Goal: Task Accomplishment & Management: Manage account settings

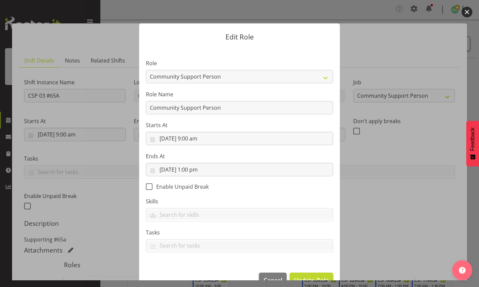
select select "2"
select select "13"
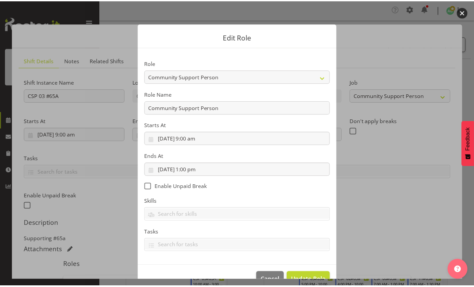
scroll to position [17, 0]
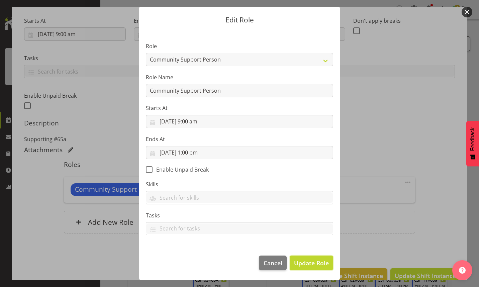
click at [311, 262] on span "Update Role" at bounding box center [311, 262] width 35 height 9
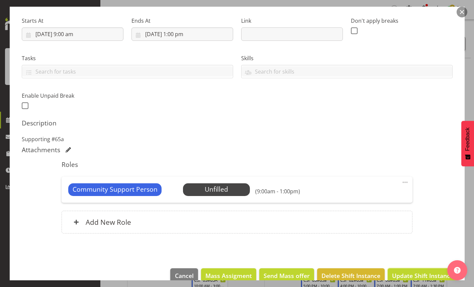
click at [411, 274] on span "Update Shift Instance" at bounding box center [422, 275] width 61 height 9
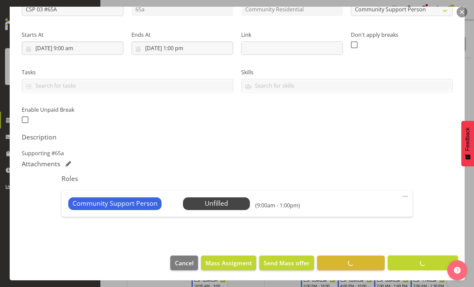
scroll to position [86, 0]
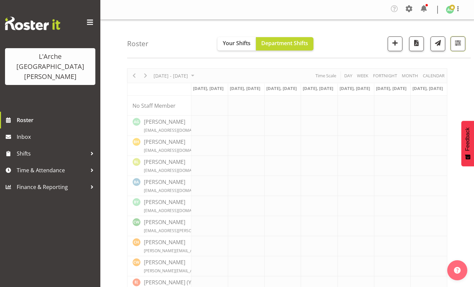
click at [456, 45] on span "button" at bounding box center [457, 42] width 9 height 9
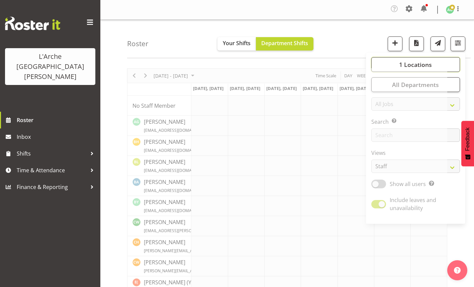
click at [414, 64] on span "1 Locations" at bounding box center [415, 64] width 33 height 8
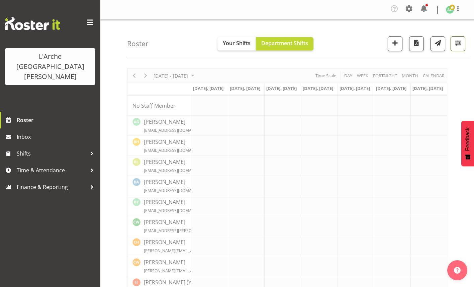
click at [456, 44] on span "button" at bounding box center [457, 42] width 9 height 9
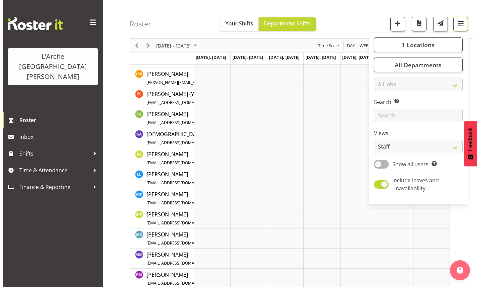
scroll to position [301, 0]
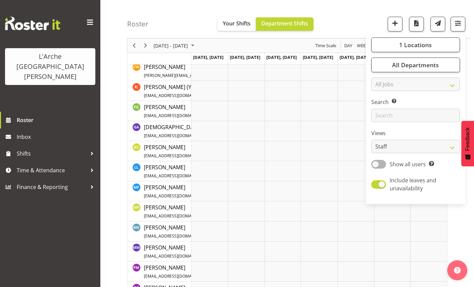
click at [198, 189] on td "Timeline Week of September 8, 2025" at bounding box center [209, 191] width 36 height 20
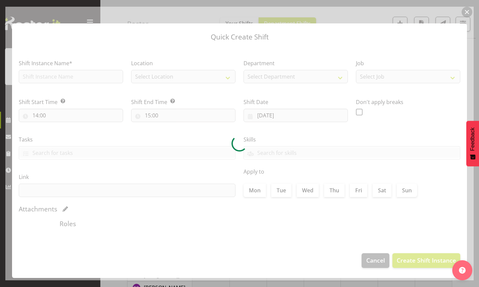
type input "08/09/2025"
checkbox input "true"
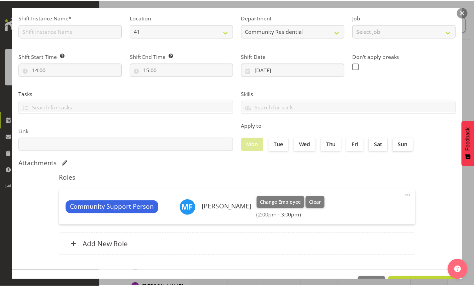
scroll to position [68, 0]
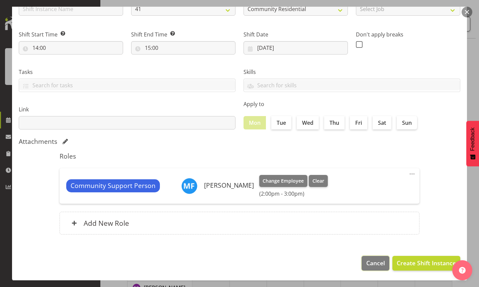
click at [373, 259] on span "Cancel" at bounding box center [375, 262] width 19 height 9
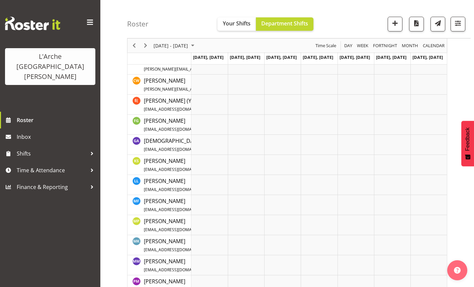
scroll to position [254, 0]
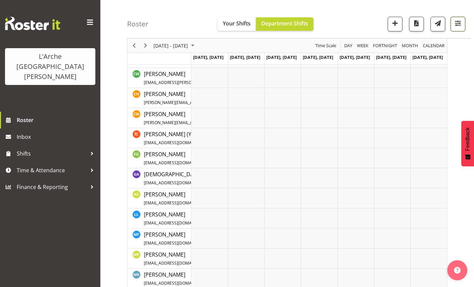
click at [460, 24] on span "button" at bounding box center [457, 23] width 9 height 9
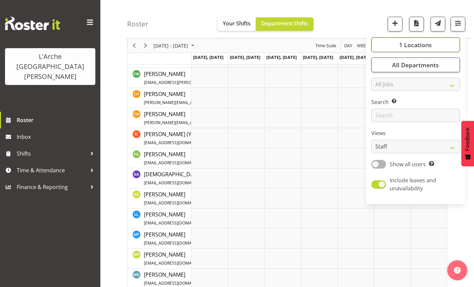
click at [428, 45] on span "1 Locations" at bounding box center [415, 45] width 33 height 8
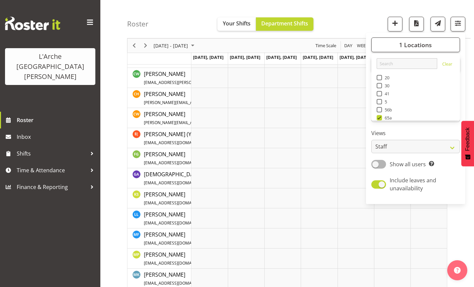
click at [381, 93] on span at bounding box center [378, 93] width 5 height 5
click at [381, 93] on input "41" at bounding box center [378, 94] width 4 height 4
checkbox input "true"
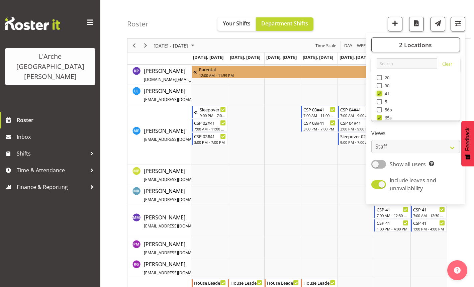
scroll to position [493, 0]
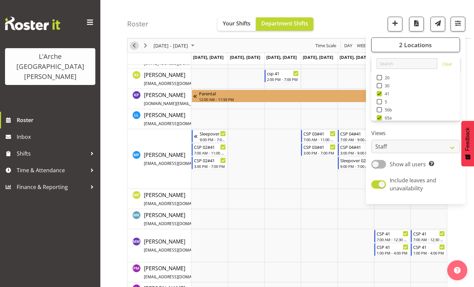
click at [134, 45] on span "Previous" at bounding box center [134, 45] width 8 height 8
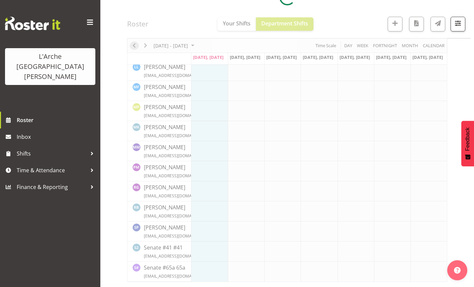
scroll to position [356, 0]
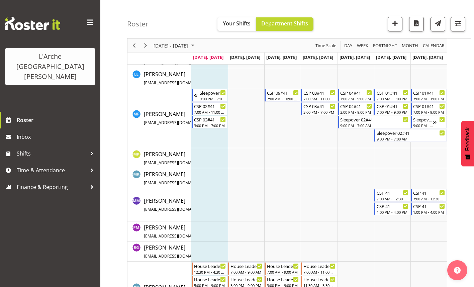
scroll to position [441, 0]
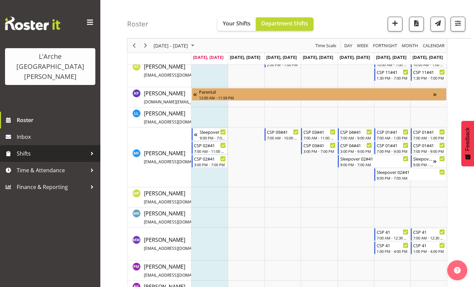
click at [32, 148] on span "Shifts" at bounding box center [52, 153] width 70 height 10
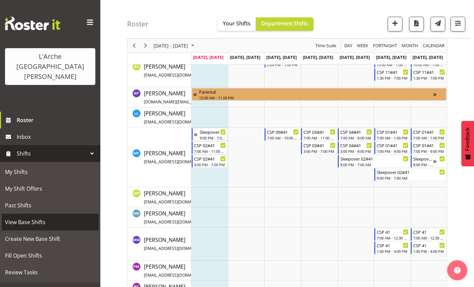
click at [36, 217] on span "View Base Shifts" at bounding box center [50, 222] width 90 height 10
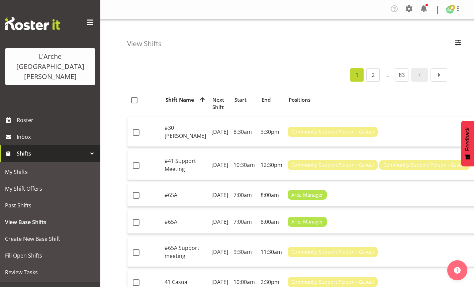
click at [260, 46] on div "View Shifts Search All Locations 20 30 41 5 56b 65a 73 Art and Music Helensvill…" at bounding box center [298, 39] width 343 height 38
click at [233, 77] on div "1 2 … 83" at bounding box center [287, 74] width 320 height 13
click at [227, 46] on div "View Shifts Search All Locations 20 30 41 5 56b 65a 73 Art and Music Helensvill…" at bounding box center [298, 39] width 343 height 38
click at [247, 28] on div "View Shifts Search All Locations 20 30 41 5 56b 65a 73 Art and Music Helensvill…" at bounding box center [298, 39] width 343 height 38
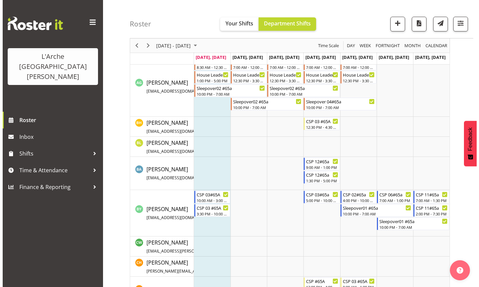
scroll to position [67, 0]
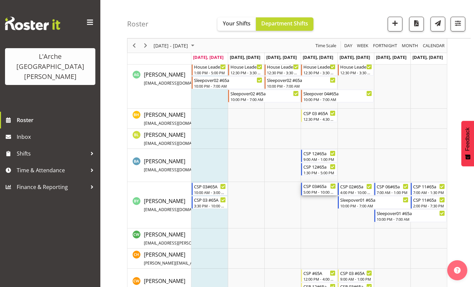
click at [314, 190] on div "5:00 PM - 10:00 PM" at bounding box center [319, 191] width 32 height 5
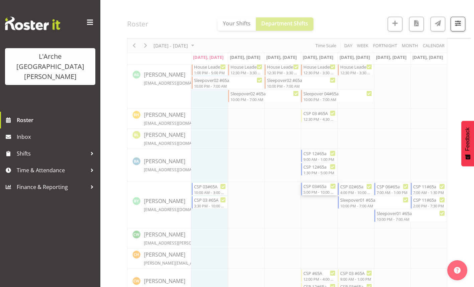
select select
select select "8"
select select "2025"
select select "17"
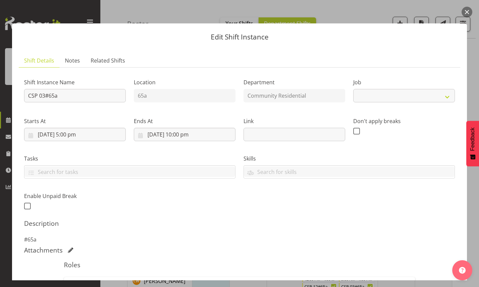
select select "2"
click at [71, 133] on input "[DATE] 5:00 pm" at bounding box center [75, 134] width 102 height 13
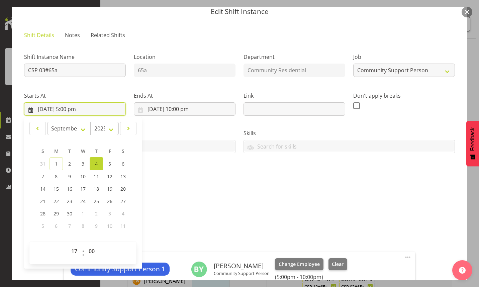
scroll to position [33, 0]
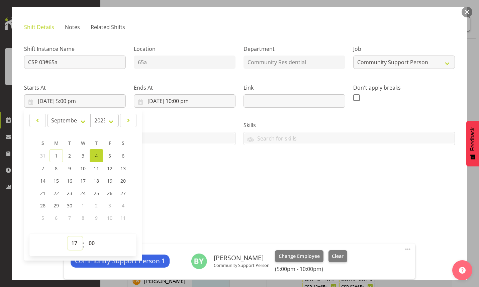
click at [77, 243] on select "00 01 02 03 04 05 06 07 08 09 10 11 12 13 14 15 16 17 18 19 20 21 22 23" at bounding box center [75, 242] width 15 height 13
select select "16"
click at [68, 236] on select "00 01 02 03 04 05 06 07 08 09 10 11 12 13 14 15 16 17 18 19 20 21 22 23" at bounding box center [75, 242] width 15 height 13
type input "[DATE] 4:00 pm"
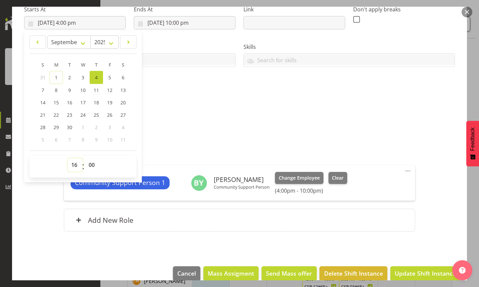
scroll to position [122, 0]
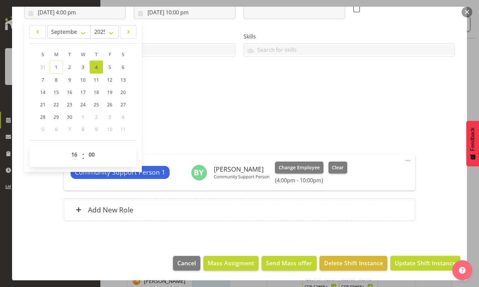
click at [405, 262] on span "Update Shift Instance" at bounding box center [424, 262] width 61 height 9
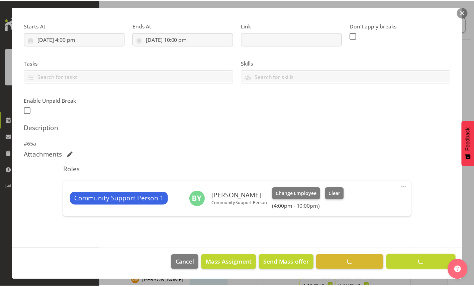
scroll to position [95, 0]
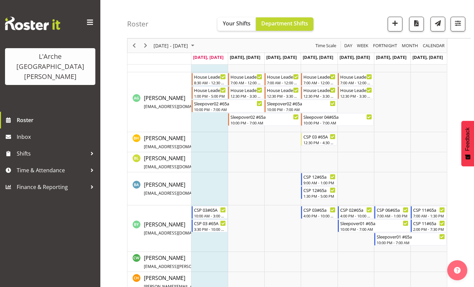
scroll to position [40, 0]
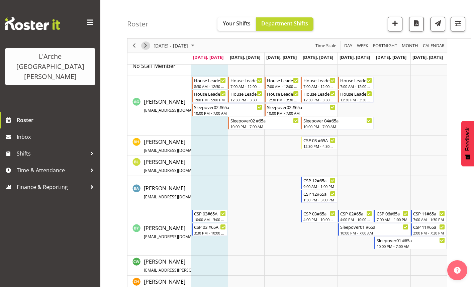
click at [148, 47] on span "Next" at bounding box center [145, 45] width 8 height 8
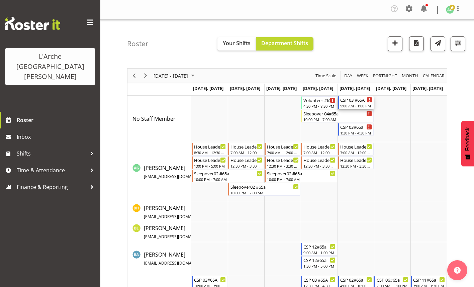
click at [352, 103] on div "CSP 03 #65A" at bounding box center [356, 99] width 32 height 7
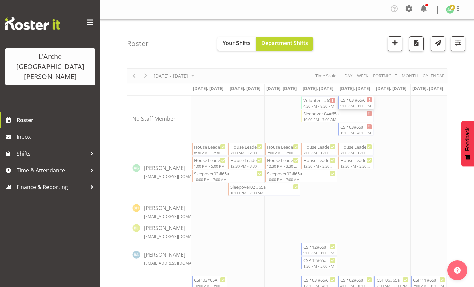
select select
select select "8"
select select "2025"
select select "9"
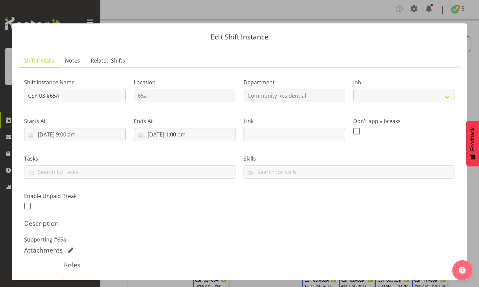
select select "2"
click at [71, 135] on input "[DATE] 9:00 am" at bounding box center [75, 134] width 102 height 13
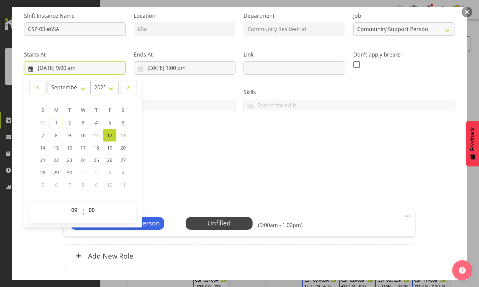
scroll to position [67, 0]
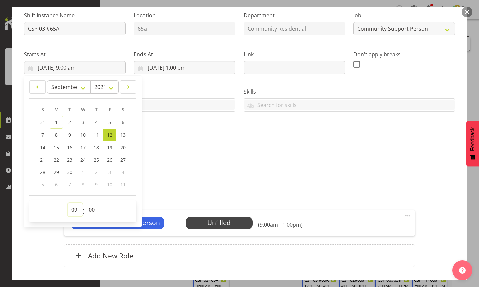
click at [77, 210] on select "00 01 02 03 04 05 06 07 08 09 10 11 12 13 14 15 16 17 18 19 20 21 22 23" at bounding box center [75, 209] width 15 height 13
select select "10"
click at [68, 203] on select "00 01 02 03 04 05 06 07 08 09 10 11 12 13 14 15 16 17 18 19 20 21 22 23" at bounding box center [75, 209] width 15 height 13
type input "[DATE] 10:00 am"
click at [185, 69] on input "[DATE] 1:00 pm" at bounding box center [185, 67] width 102 height 13
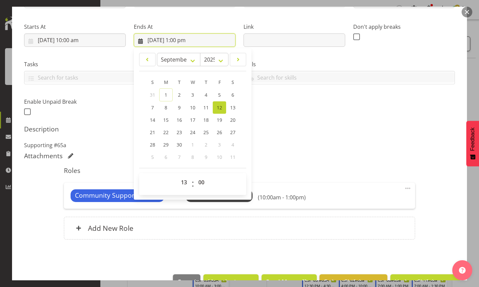
scroll to position [113, 0]
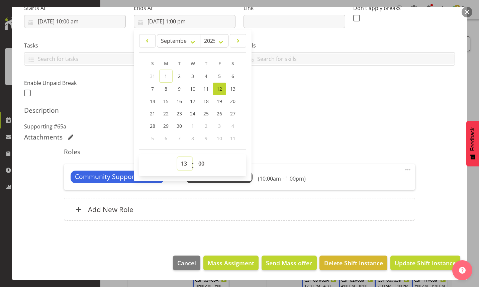
click at [184, 165] on select "00 01 02 03 04 05 06 07 08 09 10 11 12 13 14 15 16 17 18 19 20 21 22 23" at bounding box center [184, 163] width 15 height 13
click at [201, 162] on select "00 01 02 03 04 05 06 07 08 09 10 11 12 13 14 15 16 17 18 19 20 21 22 23 24 25 2…" at bounding box center [201, 163] width 15 height 13
select select "30"
click at [194, 157] on select "00 01 02 03 04 05 06 07 08 09 10 11 12 13 14 15 16 17 18 19 20 21 22 23 24 25 2…" at bounding box center [201, 163] width 15 height 13
type input "[DATE] 1:30 pm"
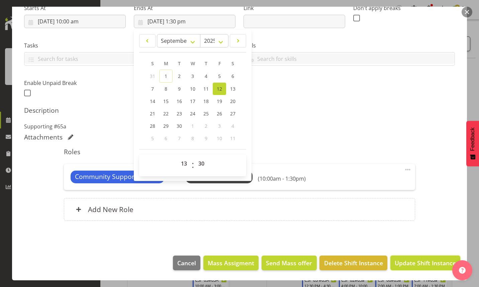
click at [414, 263] on span "Update Shift Instance" at bounding box center [424, 262] width 61 height 9
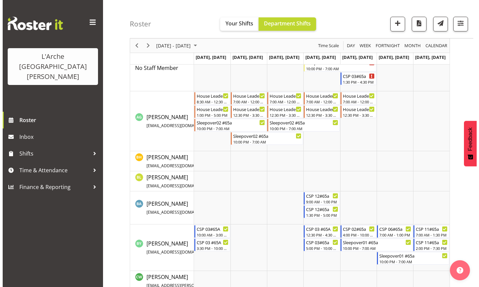
scroll to position [0, 0]
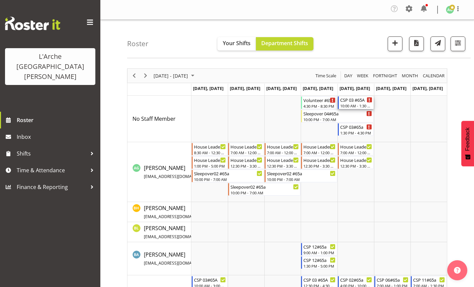
click at [359, 105] on div "10:00 AM - 1:30 PM" at bounding box center [356, 105] width 32 height 5
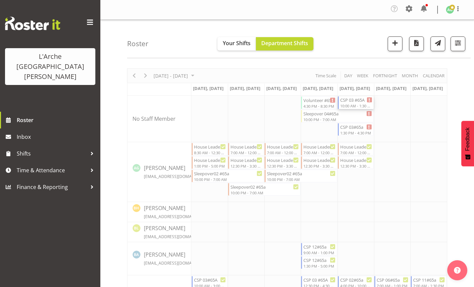
select select
select select "8"
select select "2025"
select select "13"
select select "30"
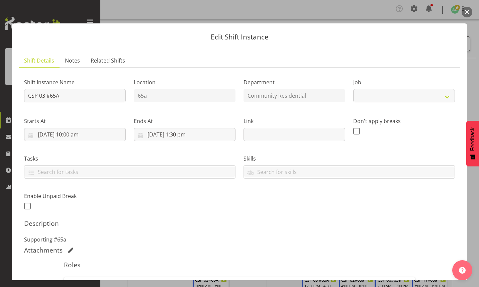
select select "2"
click at [185, 135] on input "[DATE] 1:30 pm" at bounding box center [185, 134] width 102 height 13
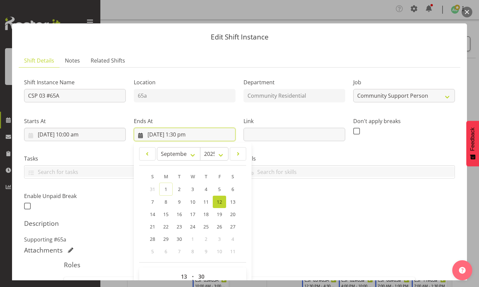
scroll to position [33, 0]
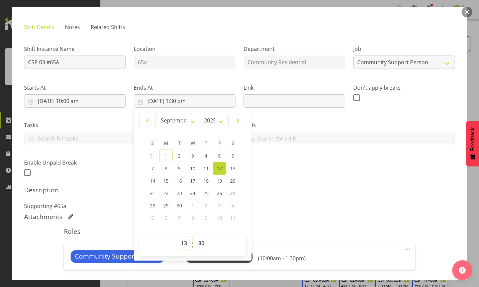
click at [184, 241] on select "00 01 02 03 04 05 06 07 08 09 10 11 12 13 14 15 16 17 18 19 20 21 22 23" at bounding box center [184, 242] width 15 height 13
select select "15"
click at [177, 236] on select "00 01 02 03 04 05 06 07 08 09 10 11 12 13 14 15 16 17 18 19 20 21 22 23" at bounding box center [184, 242] width 15 height 13
type input "[DATE] 3:30 pm"
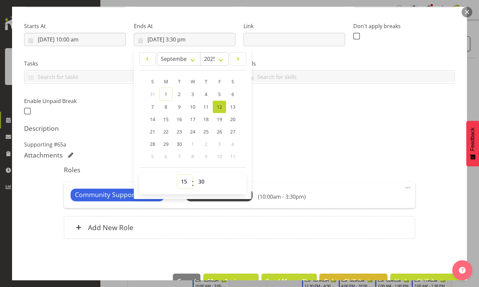
scroll to position [113, 0]
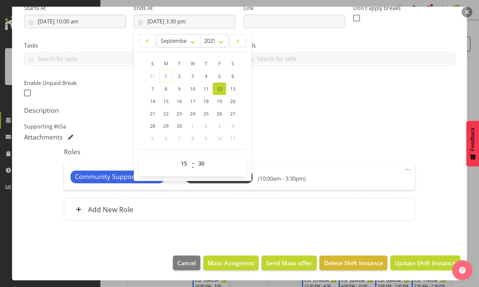
click at [408, 261] on span "Update Shift Instance" at bounding box center [424, 262] width 61 height 9
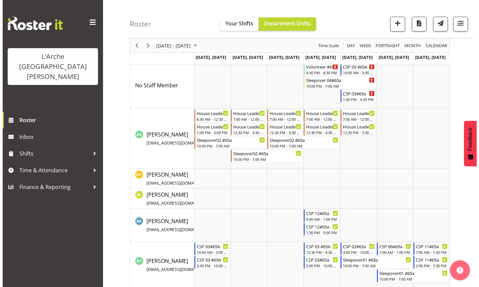
scroll to position [0, 0]
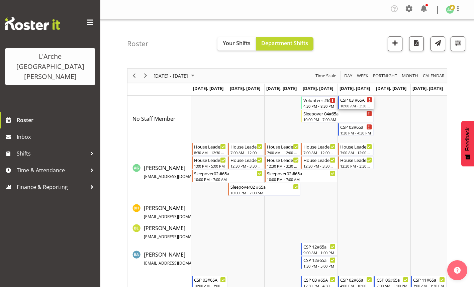
click at [350, 102] on div "CSP 03 #65A" at bounding box center [356, 99] width 32 height 7
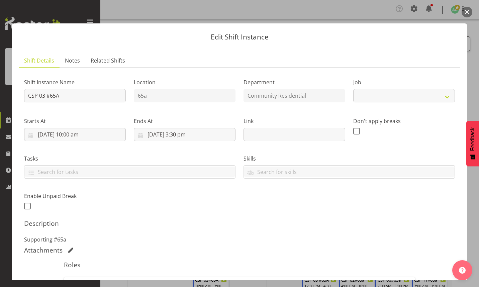
select select "2"
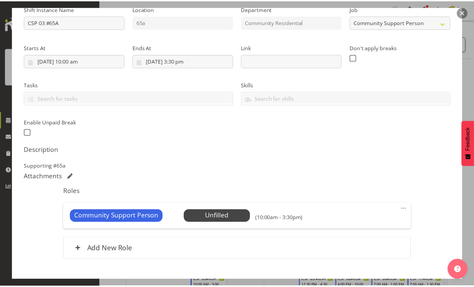
scroll to position [100, 0]
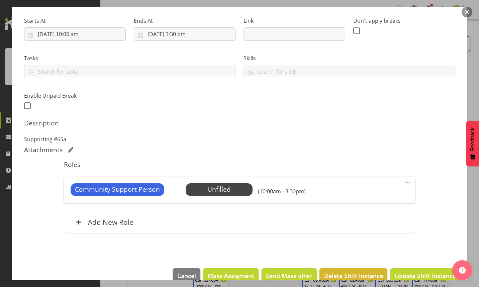
click at [0, 0] on span "Select Employee" at bounding box center [0, 0] width 0 height 0
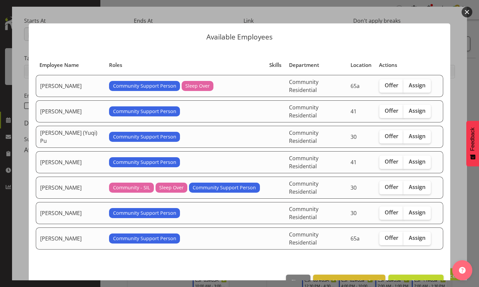
click at [386, 85] on span "Offer" at bounding box center [391, 85] width 14 height 7
click at [383, 85] on input "Offer" at bounding box center [381, 85] width 4 height 4
checkbox input "true"
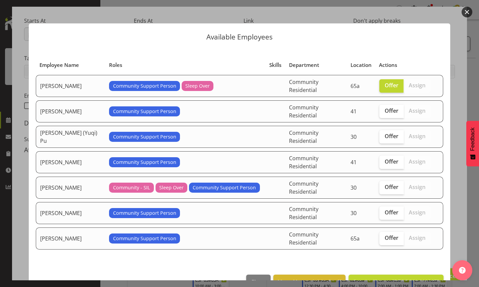
click at [384, 234] on span "Offer" at bounding box center [391, 237] width 14 height 7
click at [380, 236] on input "Offer" at bounding box center [381, 238] width 4 height 4
checkbox input "true"
click at [411, 278] on span "Send 2 offers" at bounding box center [420, 282] width 38 height 8
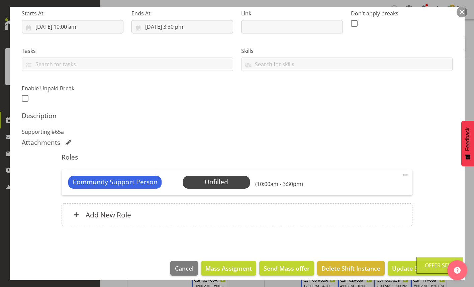
scroll to position [113, 0]
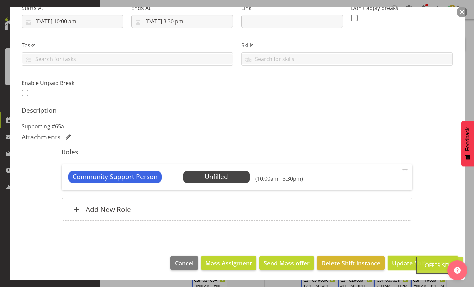
click at [402, 262] on span "Update Shift Instance" at bounding box center [422, 262] width 61 height 9
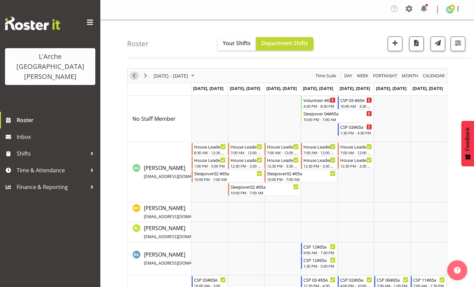
click at [134, 76] on span "Previous" at bounding box center [134, 76] width 8 height 8
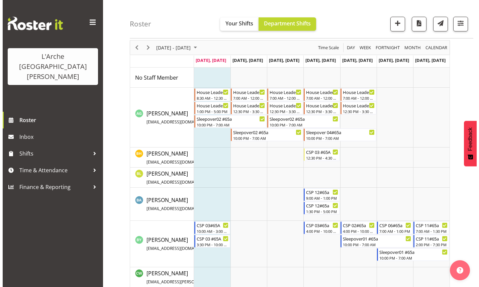
scroll to position [67, 0]
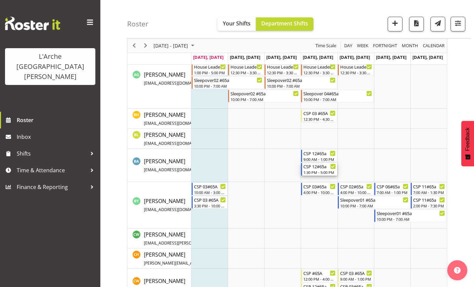
click at [326, 174] on div "1:30 PM - 5:00 PM" at bounding box center [319, 171] width 32 height 5
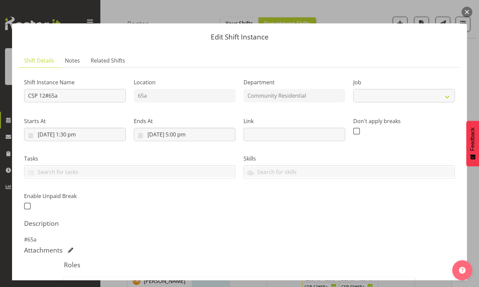
select select "2"
click at [179, 135] on input "[DATE] 5:00 pm" at bounding box center [185, 134] width 102 height 13
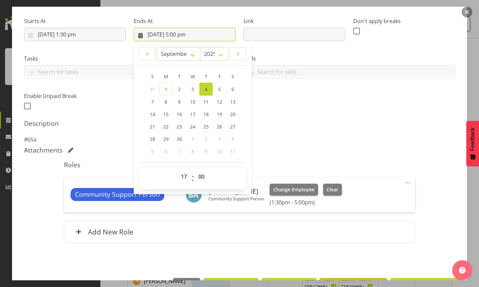
scroll to position [100, 0]
click at [184, 177] on select "00 01 02 03 04 05 06 07 08 09 10 11 12 13 14 15 16 17 18 19 20 21 22 23" at bounding box center [184, 175] width 15 height 13
select select "20"
click at [177, 169] on select "00 01 02 03 04 05 06 07 08 09 10 11 12 13 14 15 16 17 18 19 20 21 22 23" at bounding box center [184, 175] width 15 height 13
type input "[DATE] 8:00 pm"
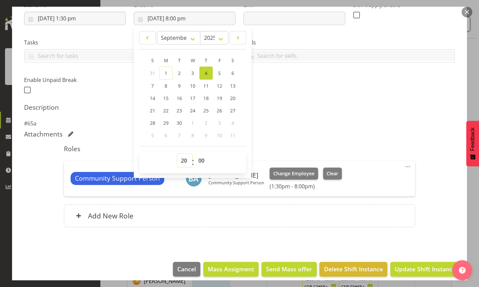
scroll to position [122, 0]
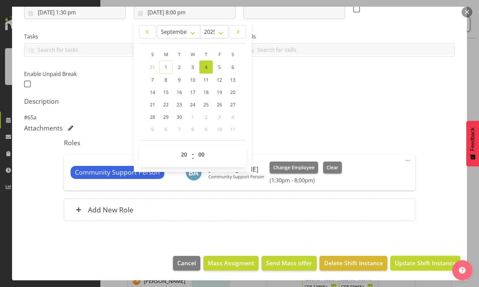
click at [409, 263] on span "Update Shift Instance" at bounding box center [424, 262] width 61 height 9
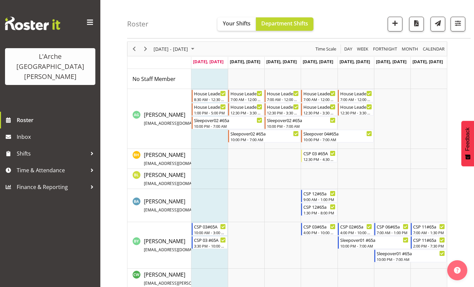
scroll to position [33, 0]
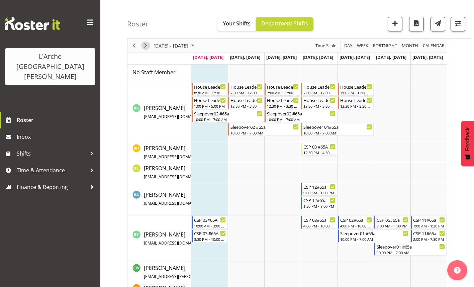
click at [144, 44] on span "Next" at bounding box center [145, 45] width 8 height 8
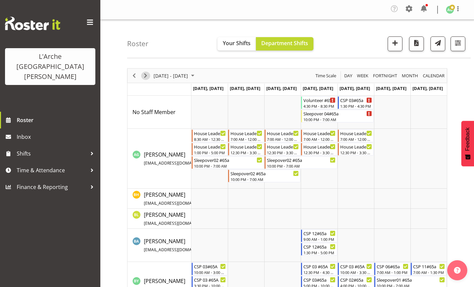
click at [143, 74] on span "Next" at bounding box center [145, 76] width 8 height 8
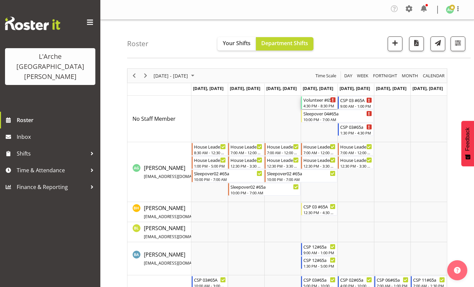
click at [307, 101] on div "Volunteer #65a" at bounding box center [319, 99] width 32 height 7
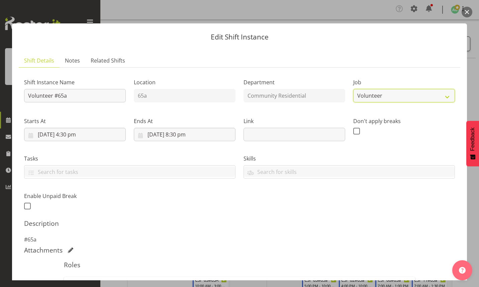
click at [442, 97] on select "Create new job Accounts Admin Art Coordinator Community Leader Community Suppor…" at bounding box center [404, 95] width 102 height 13
select select "2"
click at [353, 89] on select "Create new job Accounts Admin Art Coordinator Community Leader Community Suppor…" at bounding box center [404, 95] width 102 height 13
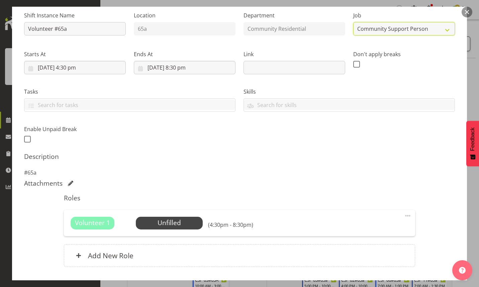
scroll to position [113, 0]
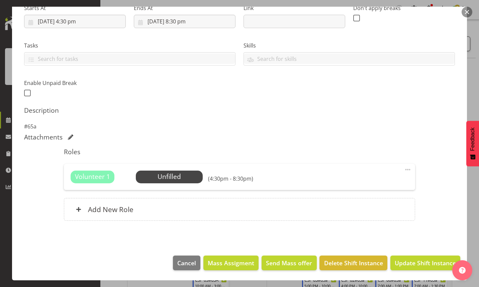
click at [403, 169] on span at bounding box center [407, 169] width 8 height 8
click at [359, 183] on link "Edit" at bounding box center [379, 185] width 64 height 12
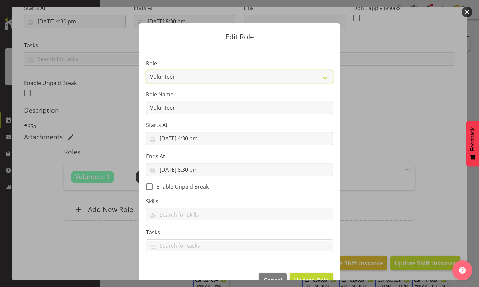
click at [324, 78] on select "Area Manager Art Coordination Community - SIL Community Leader Community Suppor…" at bounding box center [239, 76] width 187 height 13
select select "13"
click at [146, 70] on select "Area Manager Art Coordination Community - SIL Community Leader Community Suppor…" at bounding box center [239, 76] width 187 height 13
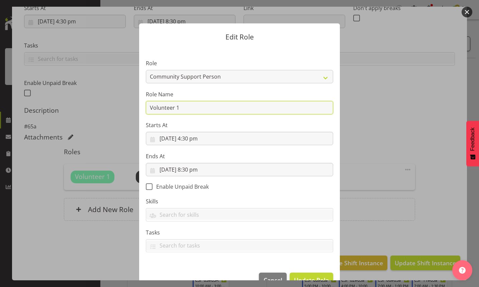
click at [190, 110] on input "Volunteer 1" at bounding box center [239, 107] width 187 height 13
type input "V"
type input "CSP 06 #65A"
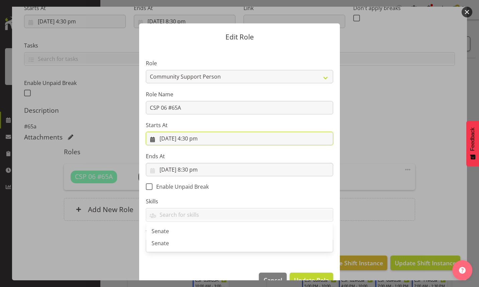
click at [190, 138] on input "[DATE] 4:30 pm" at bounding box center [239, 138] width 187 height 13
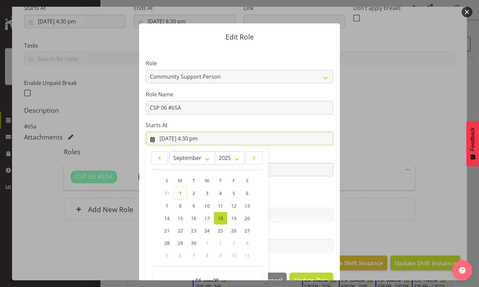
click at [196, 139] on input "[DATE] 4:30 pm" at bounding box center [239, 138] width 187 height 13
click at [190, 138] on input "[DATE] 4:30 pm" at bounding box center [239, 138] width 187 height 13
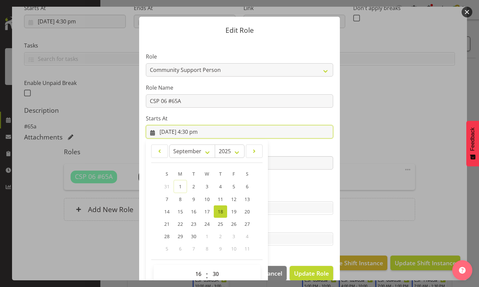
scroll to position [18, 0]
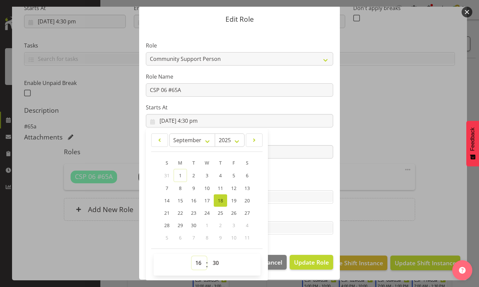
click at [198, 263] on select "00 01 02 03 04 05 06 07 08 09 10 11 12 13 14 15 16 17 18 19 20 21 22 23" at bounding box center [198, 262] width 15 height 13
select select "12"
click at [191, 256] on select "00 01 02 03 04 05 06 07 08 09 10 11 12 13 14 15 16 17 18 19 20 21 22 23" at bounding box center [198, 262] width 15 height 13
type input "[DATE] 12:30 pm"
click at [280, 177] on section "Role Area Manager Art Coordination Community - SIL Community Leader Community S…" at bounding box center [239, 138] width 201 height 219
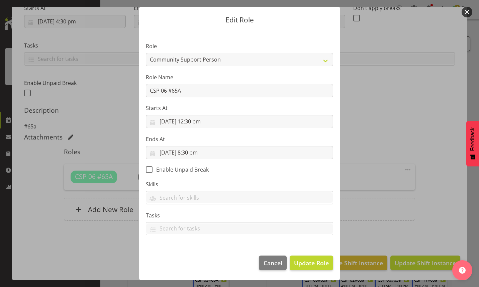
scroll to position [17, 0]
click at [191, 154] on input "[DATE] 8:30 pm" at bounding box center [239, 152] width 187 height 13
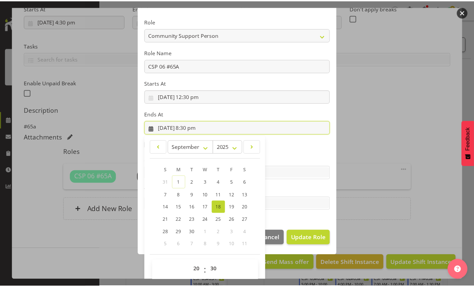
scroll to position [49, 0]
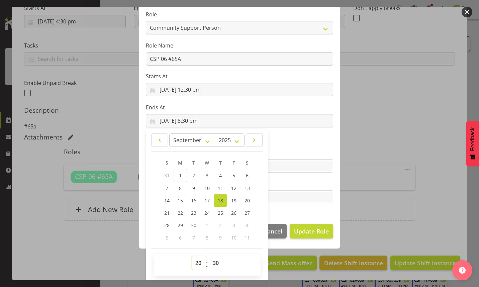
click at [197, 264] on select "00 01 02 03 04 05 06 07 08 09 10 11 12 13 14 15 16 17 18 19 20 21 22 23" at bounding box center [198, 262] width 15 height 13
select select "16"
click at [191, 256] on select "00 01 02 03 04 05 06 07 08 09 10 11 12 13 14 15 16 17 18 19 20 21 22 23" at bounding box center [198, 262] width 15 height 13
type input "[DATE] 4:30 pm"
click at [303, 229] on span "Update Role" at bounding box center [311, 231] width 35 height 9
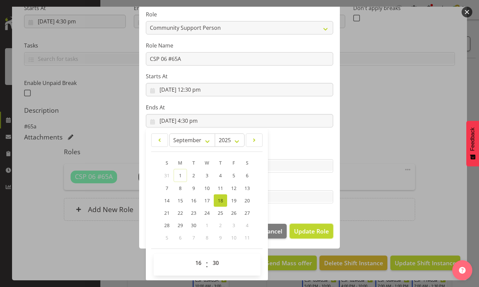
select select
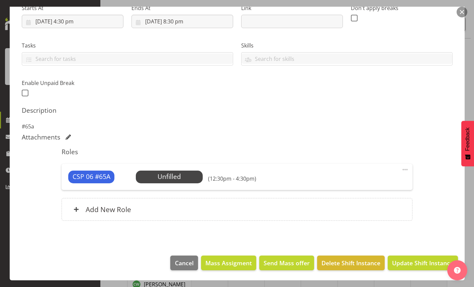
scroll to position [100, 0]
click at [404, 262] on span "Update Shift Instance" at bounding box center [422, 262] width 61 height 9
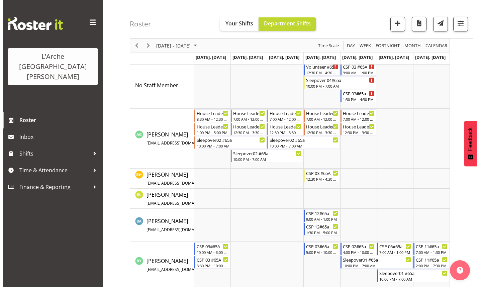
scroll to position [0, 0]
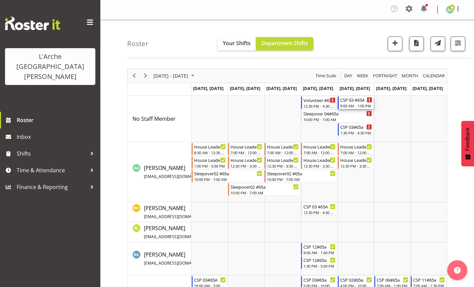
click at [349, 107] on div "9:00 AM - 1:00 PM" at bounding box center [356, 105] width 32 height 5
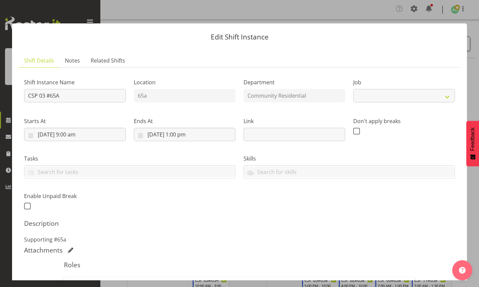
select select "2"
click at [46, 96] on input "CSP 03 #65A" at bounding box center [75, 95] width 102 height 13
type input "CSP 06 #65A"
click at [182, 136] on input "[DATE] 1:00 pm" at bounding box center [185, 134] width 102 height 13
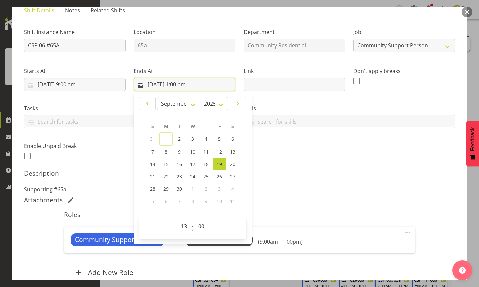
scroll to position [100, 0]
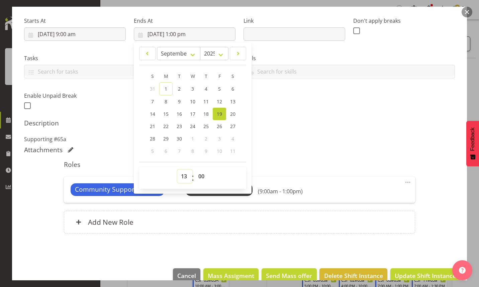
click at [183, 177] on select "00 01 02 03 04 05 06 07 08 09 10 11 12 13 14 15 16 17 18 19 20 21 22 23" at bounding box center [184, 175] width 15 height 13
select select "15"
click at [177, 169] on select "00 01 02 03 04 05 06 07 08 09 10 11 12 13 14 15 16 17 18 19 20 21 22 23" at bounding box center [184, 175] width 15 height 13
type input "[DATE] 3:00 pm"
click at [200, 175] on select "00 01 02 03 04 05 06 07 08 09 10 11 12 13 14 15 16 17 18 19 20 21 22 23 24 25 2…" at bounding box center [201, 175] width 15 height 13
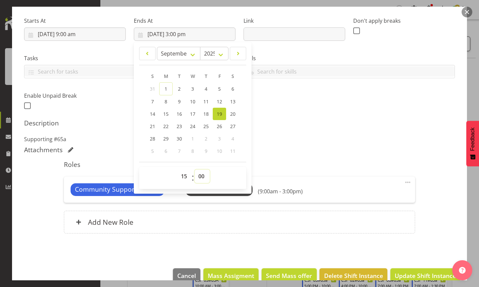
select select "30"
click at [194, 169] on select "00 01 02 03 04 05 06 07 08 09 10 11 12 13 14 15 16 17 18 19 20 21 22 23 24 25 2…" at bounding box center [201, 175] width 15 height 13
type input "[DATE] 3:30 pm"
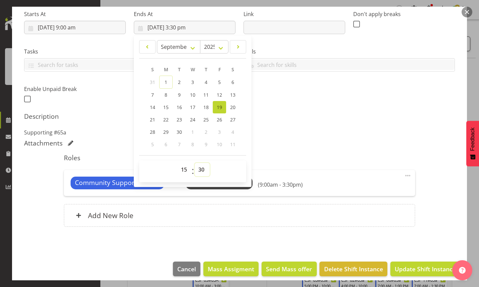
scroll to position [113, 0]
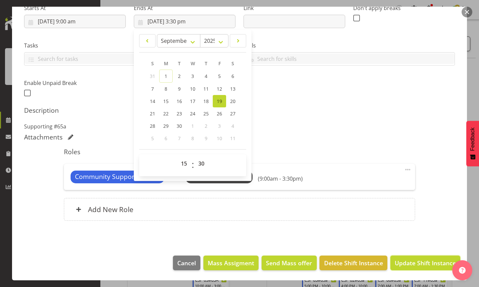
click at [407, 264] on span "Update Shift Instance" at bounding box center [424, 262] width 61 height 9
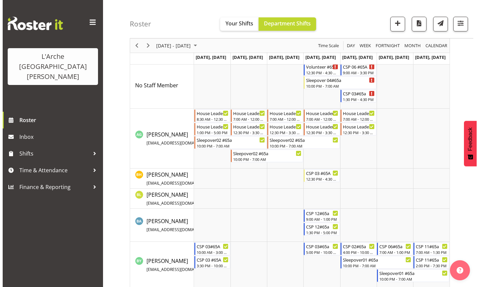
scroll to position [0, 0]
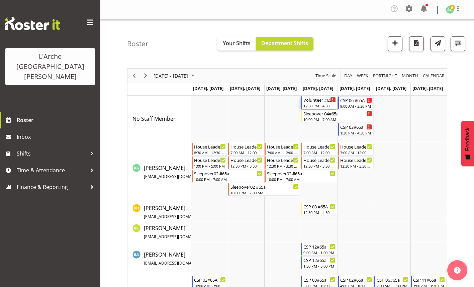
click at [316, 100] on div "Volunteer #65a" at bounding box center [319, 99] width 32 height 7
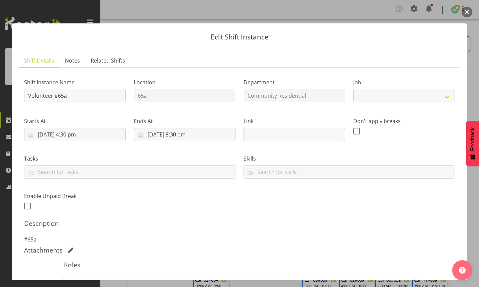
select select "2"
drag, startPoint x: 52, startPoint y: 96, endPoint x: 59, endPoint y: 98, distance: 7.8
click at [54, 96] on input "Volunteer #65a" at bounding box center [75, 95] width 102 height 13
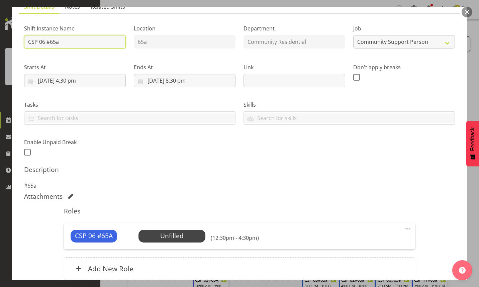
scroll to position [113, 0]
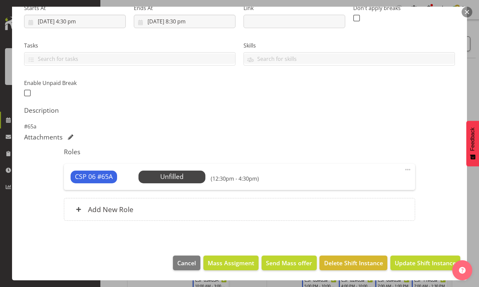
type input "CSP 06 #65a"
click at [417, 260] on span "Update Shift Instance" at bounding box center [424, 262] width 61 height 9
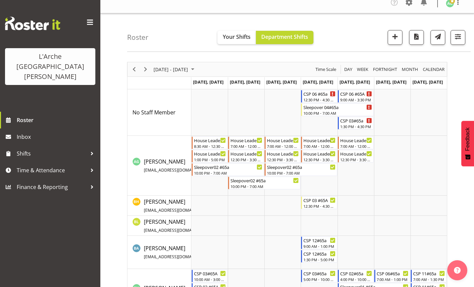
scroll to position [0, 0]
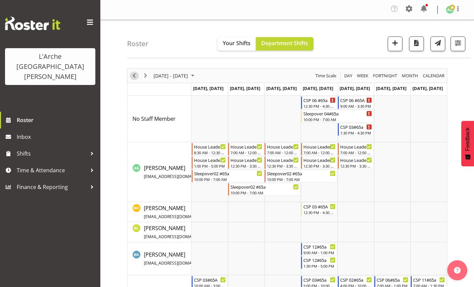
click at [134, 76] on span "Previous" at bounding box center [134, 76] width 8 height 8
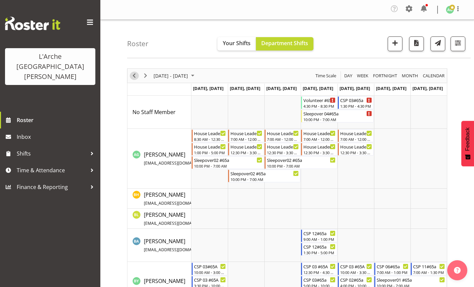
click at [134, 76] on span "Previous" at bounding box center [134, 76] width 8 height 8
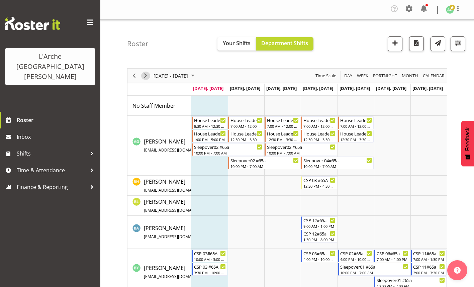
click at [144, 74] on span "Next" at bounding box center [145, 76] width 8 height 8
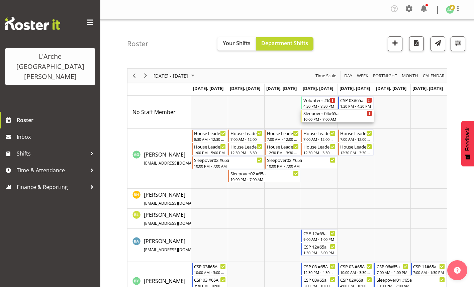
click at [320, 120] on div "10:00 PM - 7:00 AM" at bounding box center [337, 118] width 69 height 5
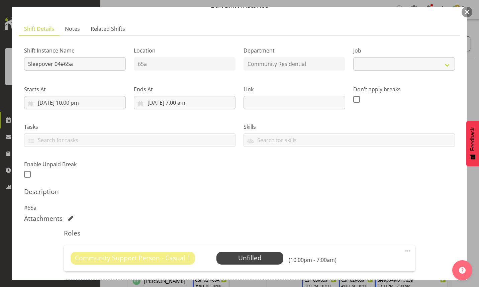
select select "3"
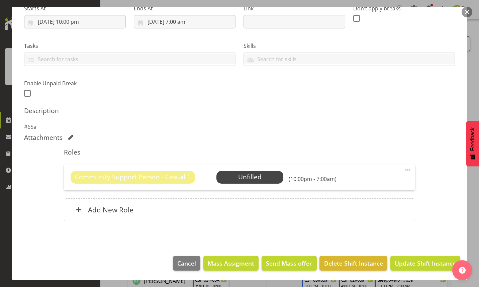
scroll to position [113, 0]
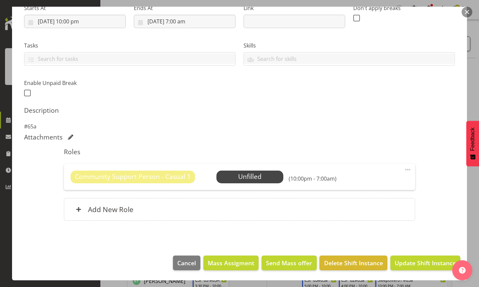
click at [403, 169] on span at bounding box center [407, 169] width 8 height 8
click at [362, 188] on link "Edit" at bounding box center [379, 185] width 64 height 12
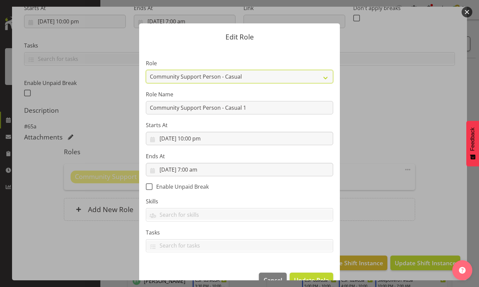
click at [322, 79] on select "Area Manager Art Coordination Community - SIL Community Leader Community Suppor…" at bounding box center [239, 76] width 187 height 13
select select "13"
click at [146, 70] on select "Area Manager Art Coordination Community - SIL Community Leader Community Suppor…" at bounding box center [239, 76] width 187 height 13
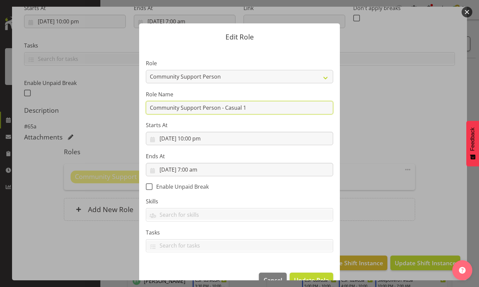
click at [247, 105] on input "Community Support Person - Casual 1" at bounding box center [239, 107] width 187 height 13
type input "C"
type input "sleepover #65a"
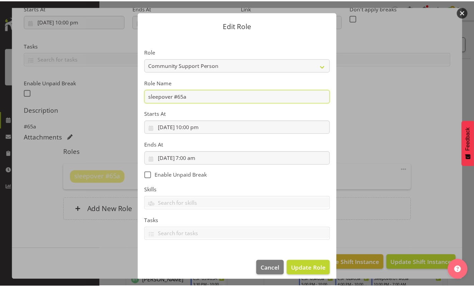
scroll to position [17, 0]
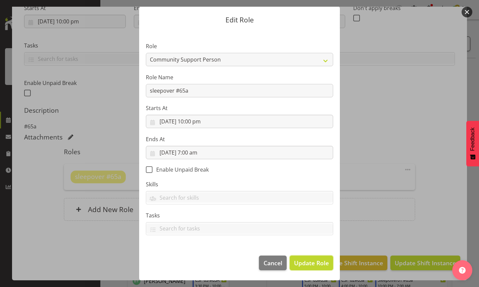
click at [305, 261] on span "Update Role" at bounding box center [311, 262] width 35 height 9
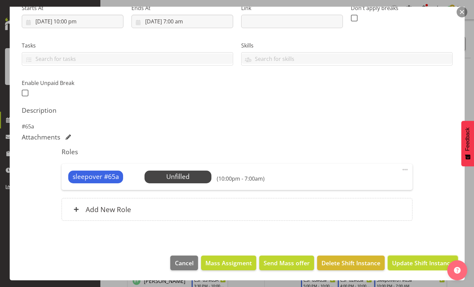
click at [396, 264] on span "Update Shift Instance" at bounding box center [422, 262] width 61 height 9
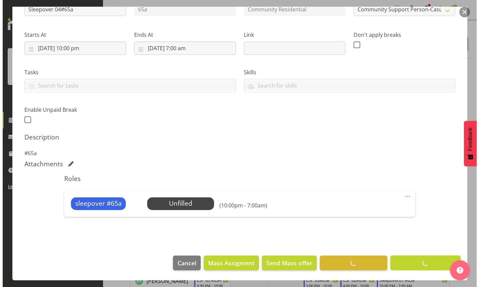
scroll to position [86, 0]
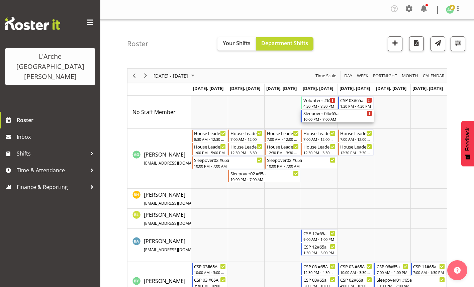
click at [316, 117] on div "10:00 PM - 7:00 AM" at bounding box center [337, 118] width 69 height 5
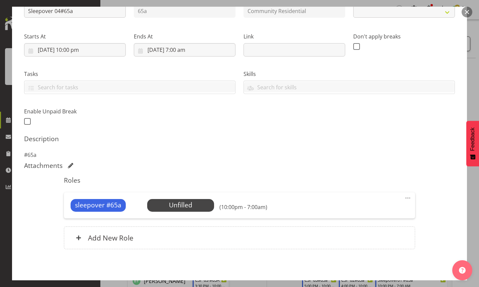
scroll to position [113, 0]
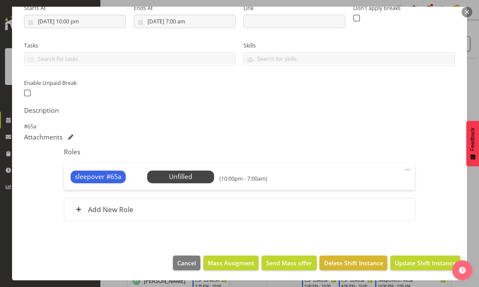
select select "3"
click at [0, 0] on span "Select Employee" at bounding box center [0, 0] width 0 height 0
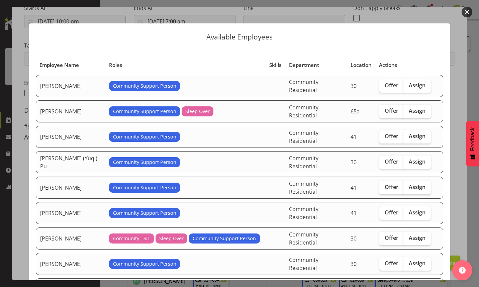
click at [408, 107] on span "Assign" at bounding box center [416, 110] width 17 height 7
click at [407, 109] on input "Assign" at bounding box center [405, 111] width 4 height 4
checkbox input "true"
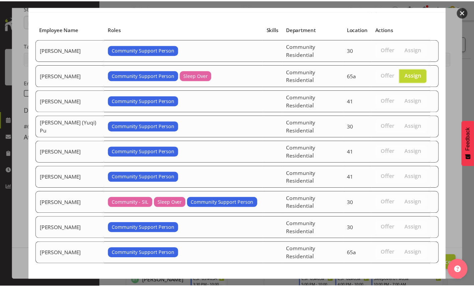
scroll to position [46, 0]
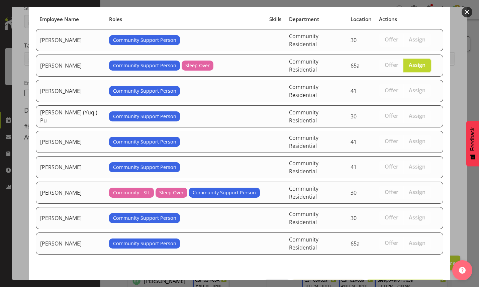
click at [400, 283] on span "Assign [PERSON_NAME]" at bounding box center [405, 287] width 68 height 8
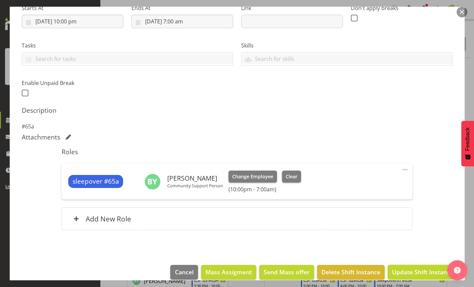
click at [396, 272] on span "Update Shift Instance" at bounding box center [422, 271] width 61 height 9
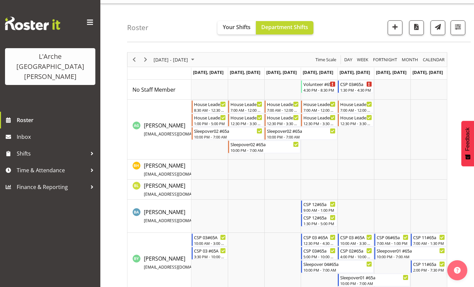
scroll to position [0, 0]
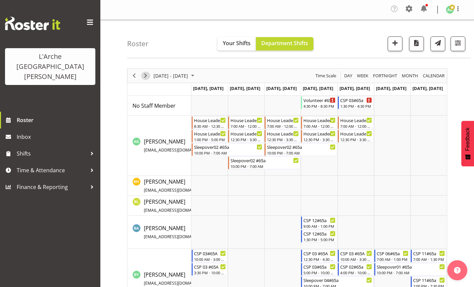
click at [145, 76] on span "Next" at bounding box center [145, 76] width 8 height 8
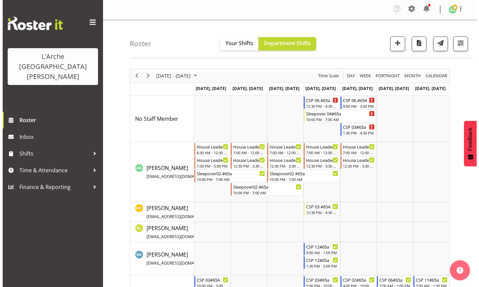
scroll to position [33, 0]
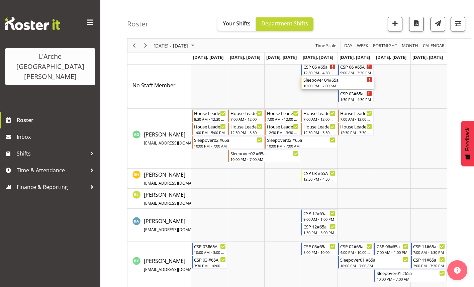
click at [318, 86] on div "10:00 PM - 7:00 AM" at bounding box center [337, 85] width 69 height 5
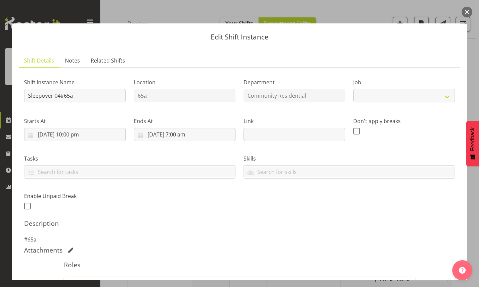
select select "3"
click at [61, 96] on input "Sleepover 04#65a" at bounding box center [75, 95] width 102 height 13
type input "Sleepover #65a"
click at [446, 95] on select "Create new job Accounts Admin Art Coordinator Community Leader Community Suppor…" at bounding box center [404, 95] width 102 height 13
select select "1"
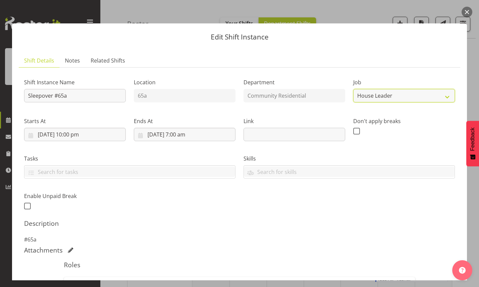
click at [353, 89] on select "Create new job Accounts Admin Art Coordinator Community Leader Community Suppor…" at bounding box center [404, 95] width 102 height 13
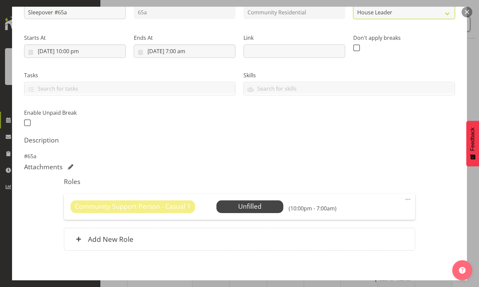
scroll to position [113, 0]
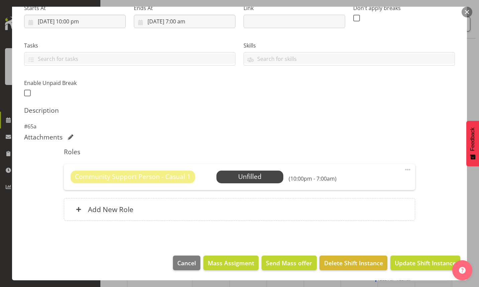
click at [403, 169] on span at bounding box center [407, 169] width 8 height 8
click at [363, 184] on link "Edit" at bounding box center [379, 185] width 64 height 12
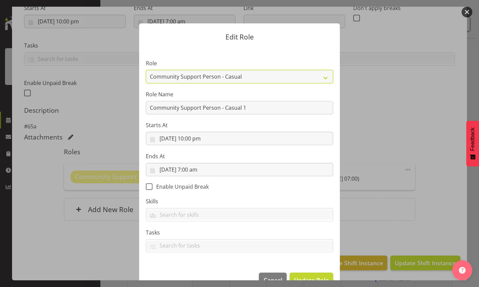
click at [324, 79] on select "Area Manager Art Coordination Community - SIL Community Leader Community Suppor…" at bounding box center [239, 76] width 187 height 13
select select "12"
click at [146, 70] on select "Area Manager Art Coordination Community - SIL Community Leader Community Suppor…" at bounding box center [239, 76] width 187 height 13
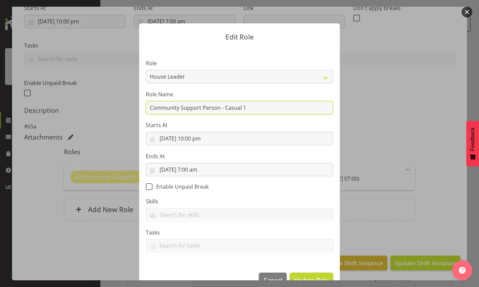
click at [248, 108] on input "Community Support Person - Casual 1" at bounding box center [239, 107] width 187 height 13
type input "C"
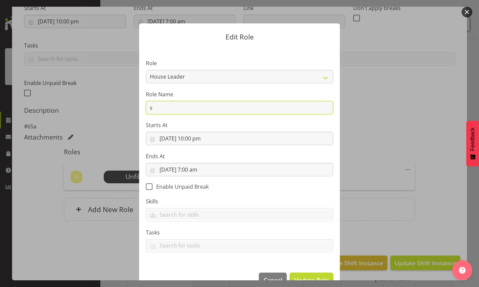
type input "sleepover #65a"
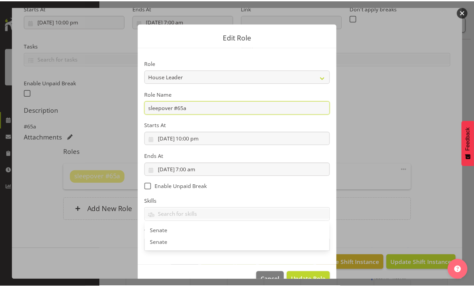
scroll to position [17, 0]
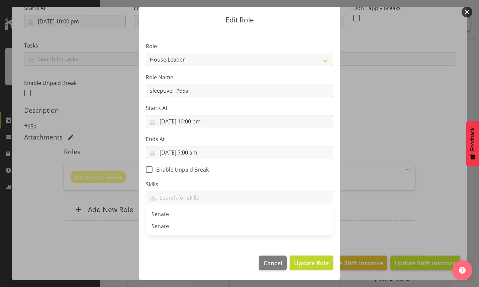
click at [310, 263] on span "Update Role" at bounding box center [311, 262] width 35 height 9
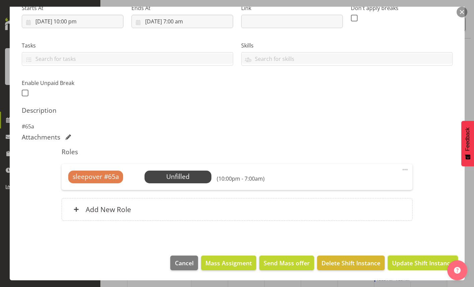
click at [397, 261] on span "Update Shift Instance" at bounding box center [422, 262] width 61 height 9
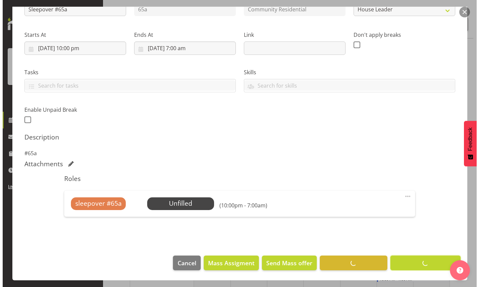
scroll to position [86, 0]
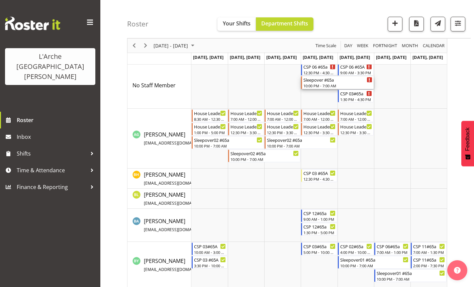
click at [316, 85] on div "10:00 PM - 7:00 AM" at bounding box center [337, 85] width 69 height 5
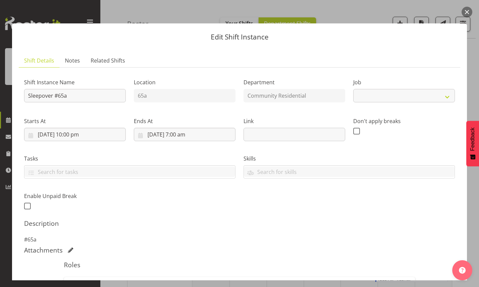
select select "1"
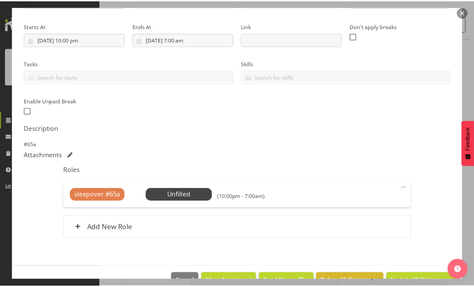
scroll to position [100, 0]
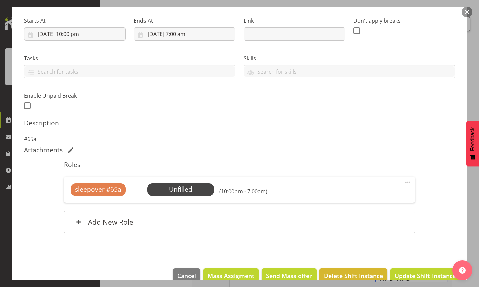
click at [0, 0] on span "Select Employee" at bounding box center [0, 0] width 0 height 0
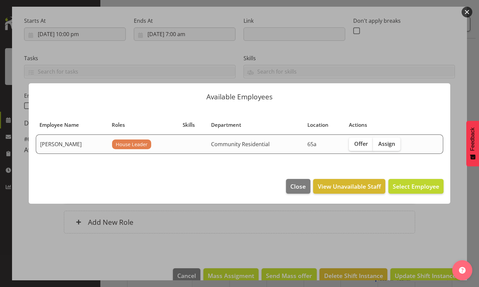
click at [384, 147] on span "Assign" at bounding box center [386, 143] width 17 height 7
click at [377, 146] on input "Assign" at bounding box center [375, 143] width 4 height 4
checkbox input "true"
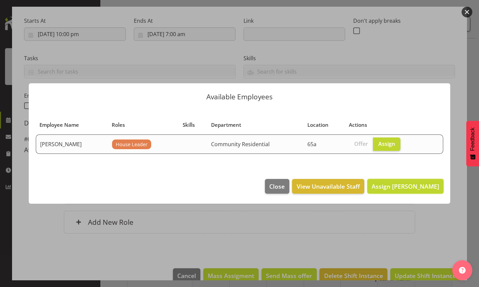
click at [390, 187] on span "Assign [PERSON_NAME]" at bounding box center [405, 186] width 68 height 8
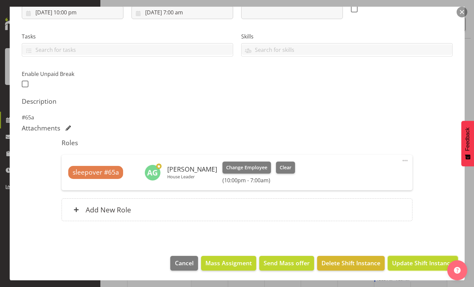
click at [402, 264] on span "Update Shift Instance" at bounding box center [422, 262] width 61 height 9
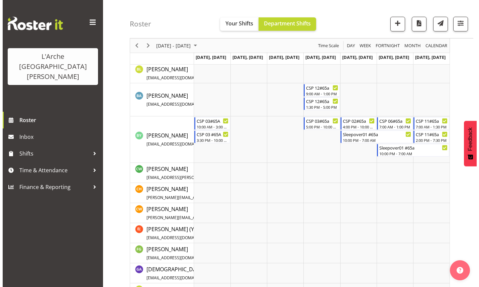
scroll to position [0, 0]
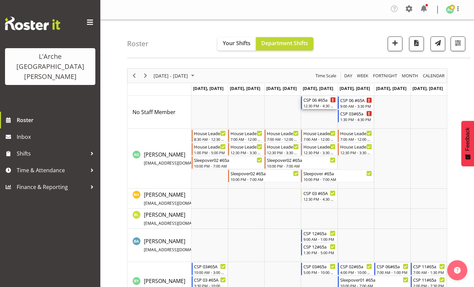
click at [319, 107] on div "12:30 PM - 4:30 PM" at bounding box center [319, 105] width 32 height 5
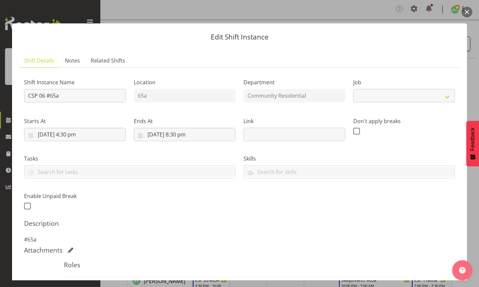
select select "2"
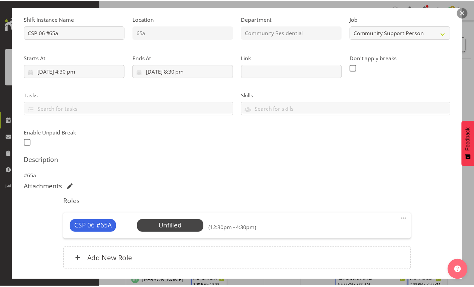
scroll to position [113, 0]
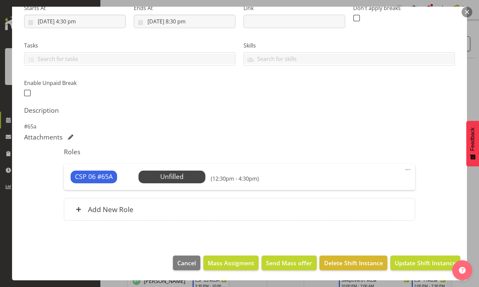
click at [0, 0] on span "Select Employee" at bounding box center [0, 0] width 0 height 0
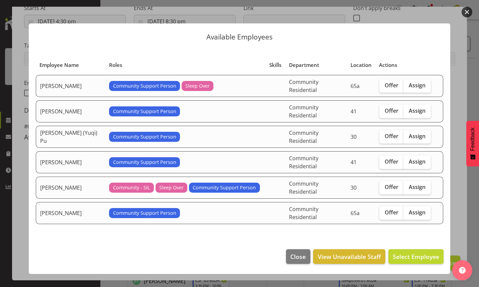
click at [386, 87] on span "Offer" at bounding box center [391, 85] width 14 height 7
click at [383, 87] on input "Offer" at bounding box center [381, 85] width 4 height 4
checkbox input "true"
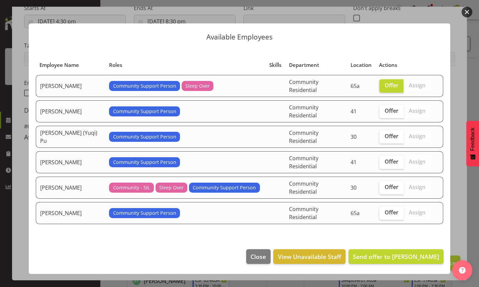
click at [388, 209] on span "Offer" at bounding box center [391, 212] width 14 height 7
click at [383, 210] on input "Offer" at bounding box center [381, 212] width 4 height 4
checkbox input "true"
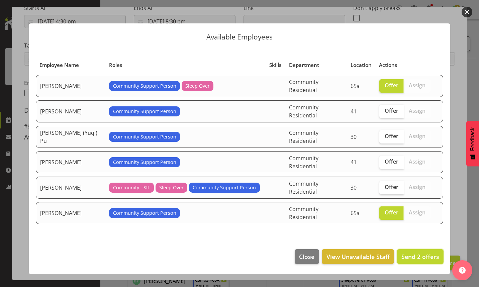
click at [416, 252] on span "Send 2 offers" at bounding box center [420, 256] width 38 height 8
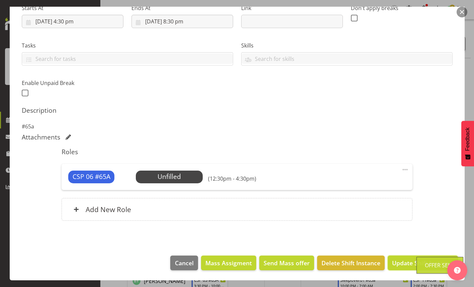
click at [409, 261] on span "Update Shift Instance" at bounding box center [422, 262] width 61 height 9
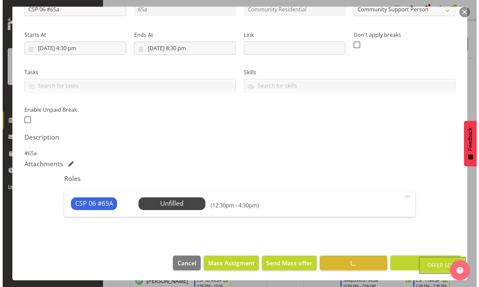
scroll to position [86, 0]
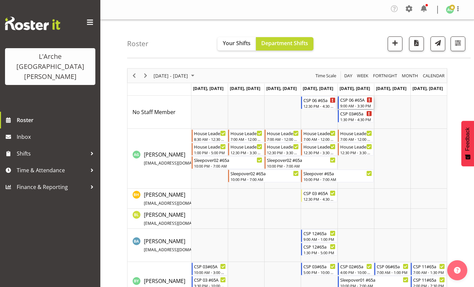
click at [352, 106] on div "9:00 AM - 3:30 PM" at bounding box center [356, 105] width 32 height 5
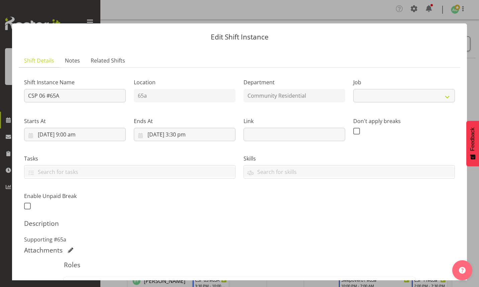
select select "2"
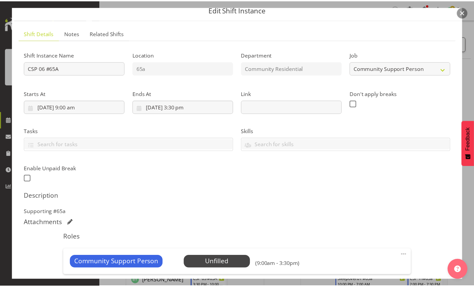
scroll to position [33, 0]
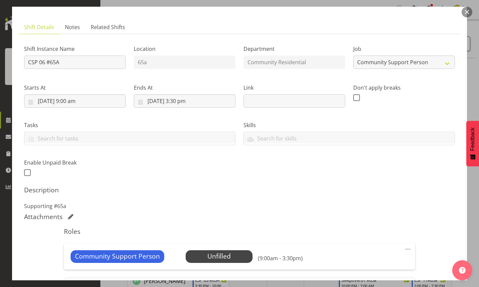
click at [0, 0] on span "Select Employee" at bounding box center [0, 0] width 0 height 0
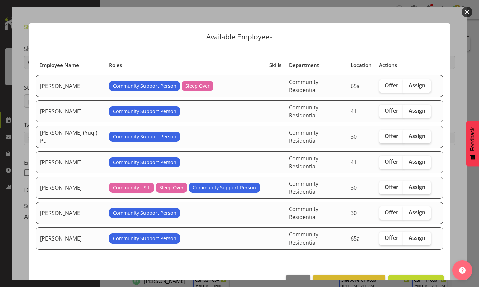
click at [385, 86] on span "Offer" at bounding box center [391, 85] width 14 height 7
click at [383, 86] on input "Offer" at bounding box center [381, 85] width 4 height 4
checkbox input "true"
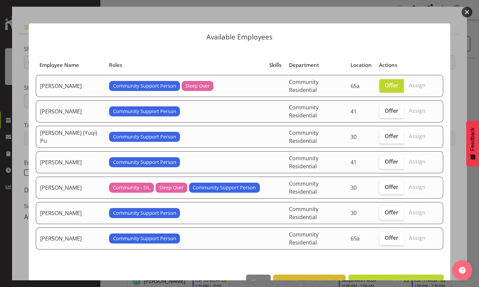
click at [391, 234] on span "Offer" at bounding box center [391, 237] width 14 height 7
click at [383, 236] on input "Offer" at bounding box center [381, 238] width 4 height 4
checkbox input "true"
click at [411, 278] on span "Send 2 offers" at bounding box center [420, 282] width 38 height 8
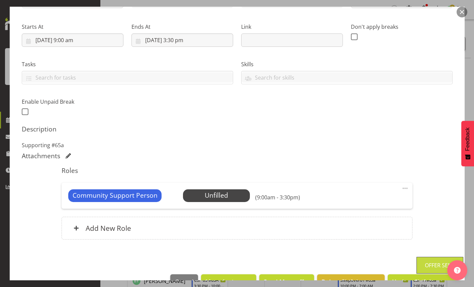
scroll to position [113, 0]
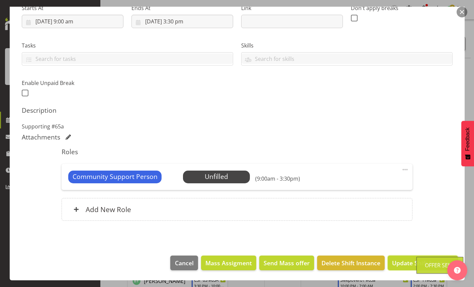
click at [396, 264] on span "Update Shift Instance" at bounding box center [422, 262] width 61 height 9
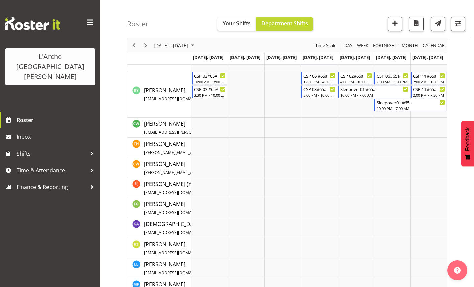
scroll to position [201, 0]
